Goal: Check status: Check status

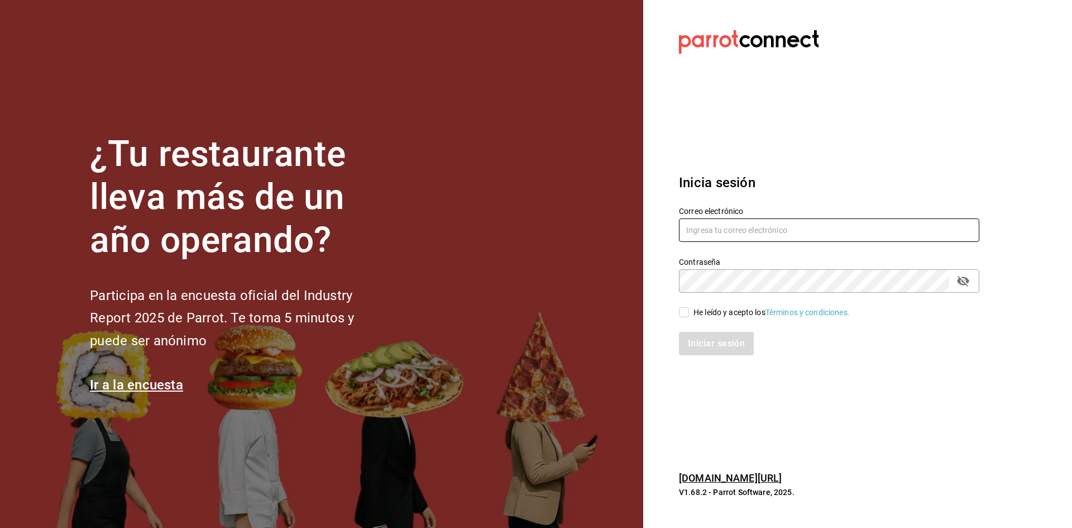
type input "[EMAIL_ADDRESS][DOMAIN_NAME]"
click at [686, 315] on input "He leído y acepto los Términos y condiciones." at bounding box center [684, 312] width 10 height 10
checkbox input "true"
click at [711, 350] on button "Iniciar sesión" at bounding box center [717, 343] width 76 height 23
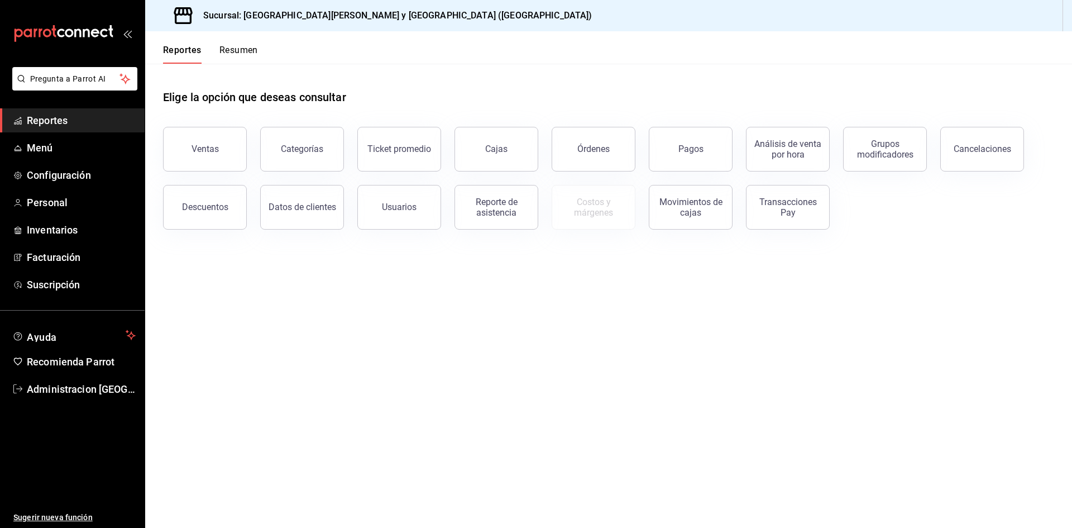
click at [245, 52] on button "Resumen" at bounding box center [238, 54] width 39 height 19
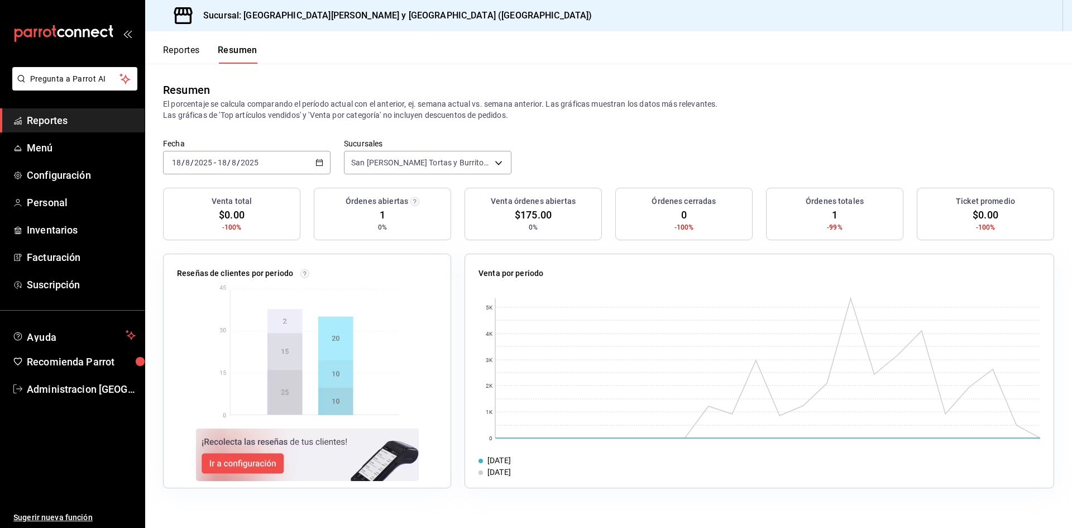
click at [321, 157] on div "2025-08-18 18 / 8 / 2025 - 2025-08-18 18 / 8 / 2025" at bounding box center [247, 162] width 168 height 23
click at [184, 223] on span "Ayer" at bounding box center [216, 222] width 87 height 12
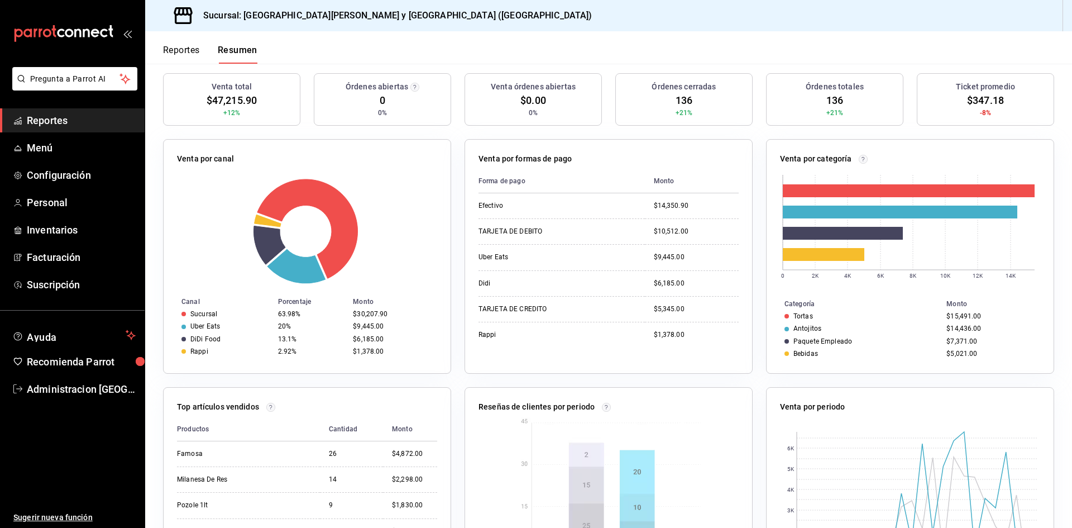
scroll to position [59, 0]
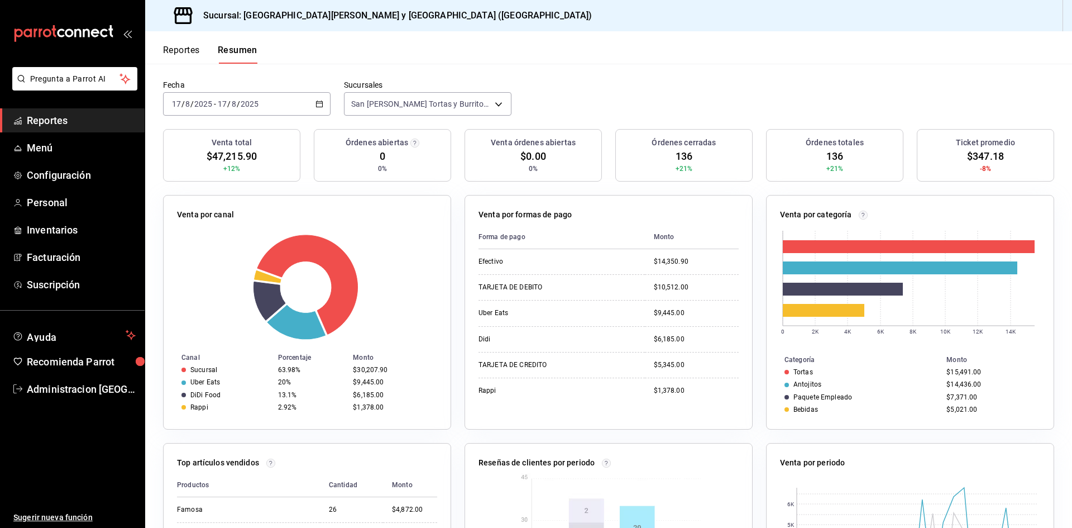
click at [319, 99] on div "2025-08-17 17 / 8 / 2025 - 2025-08-17 17 / 8 / 2025" at bounding box center [247, 103] width 168 height 23
click at [224, 97] on div "2025-08-17 17 / 8 / 2025 - 2025-08-17 17 / 8 / 2025" at bounding box center [247, 103] width 168 height 23
click at [217, 103] on input "17" at bounding box center [222, 103] width 10 height 9
click at [313, 103] on div "2025-08-17 17 / 8 / 2025 - 2025-08-17 17 / 8 / 2025" at bounding box center [247, 103] width 168 height 23
click at [212, 264] on span "Rango de fechas" at bounding box center [216, 263] width 87 height 12
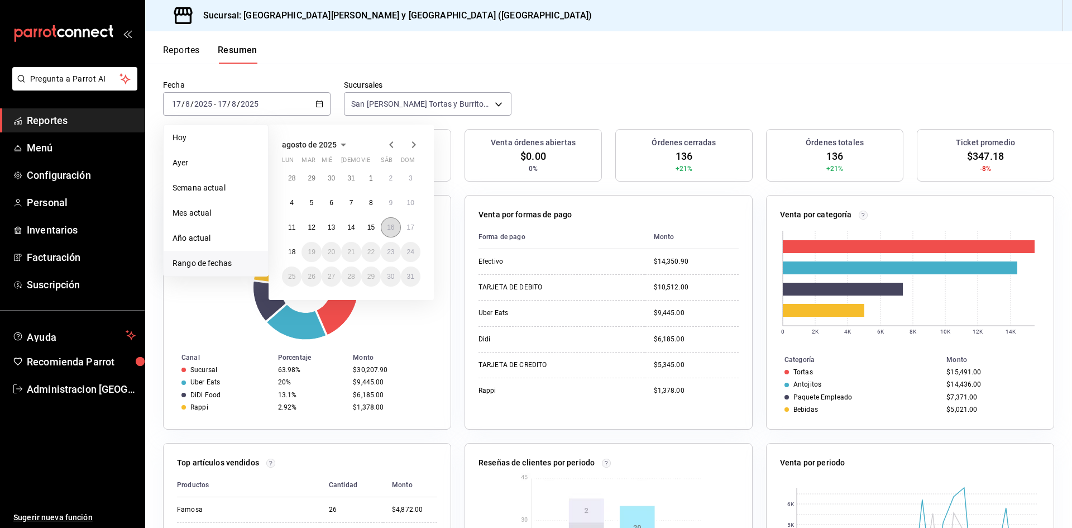
click at [393, 223] on abbr "16" at bounding box center [390, 227] width 7 height 8
click at [393, 226] on abbr "16" at bounding box center [390, 227] width 7 height 8
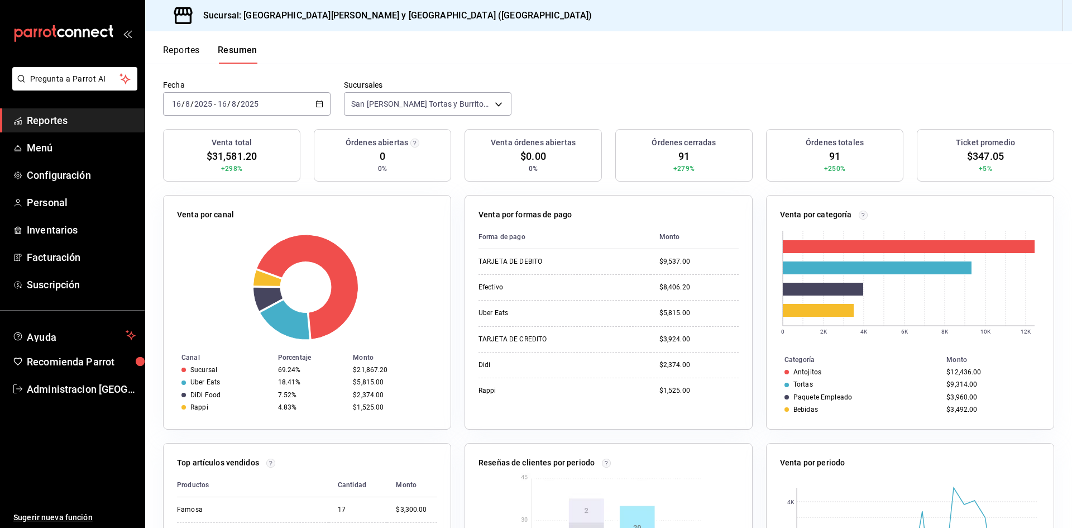
scroll to position [3, 0]
